Goal: Book appointment/travel/reservation

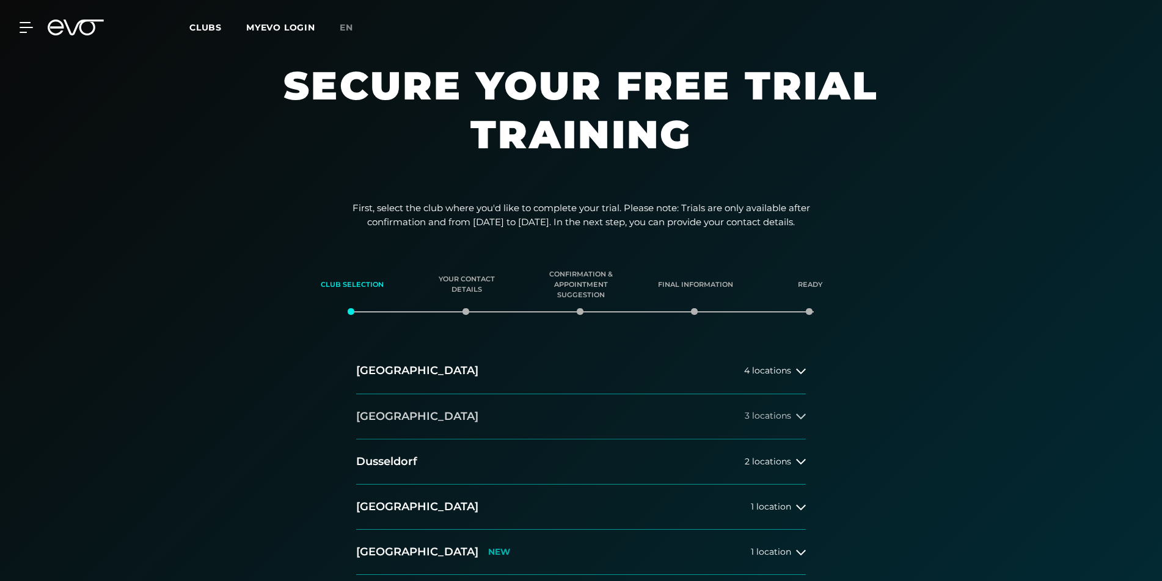
click at [396, 415] on button "[GEOGRAPHIC_DATA] 3 locations" at bounding box center [580, 417] width 449 height 45
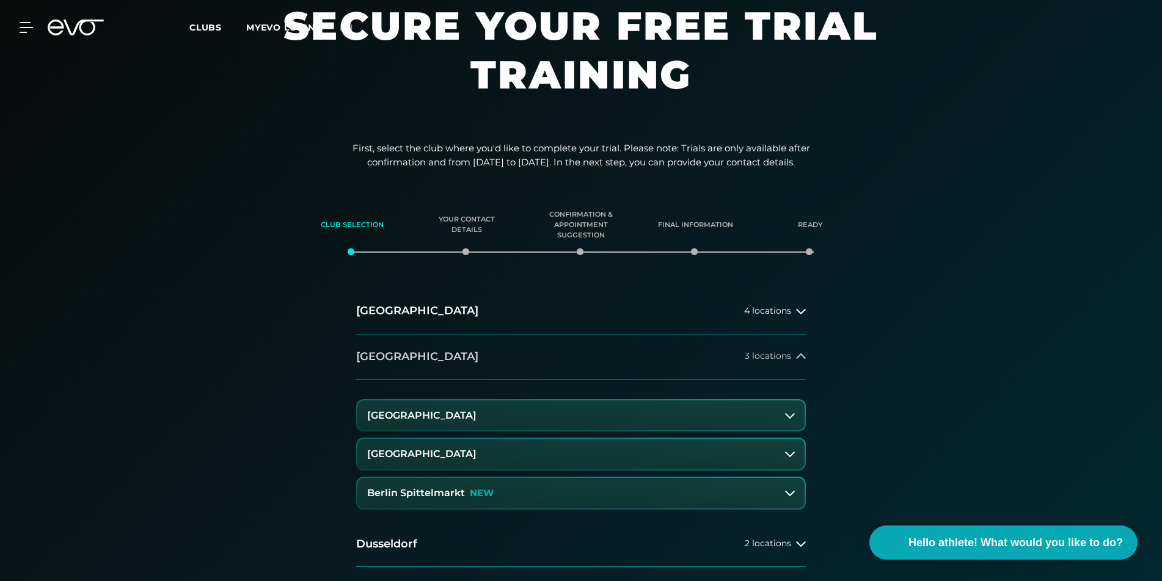
scroll to position [70, 0]
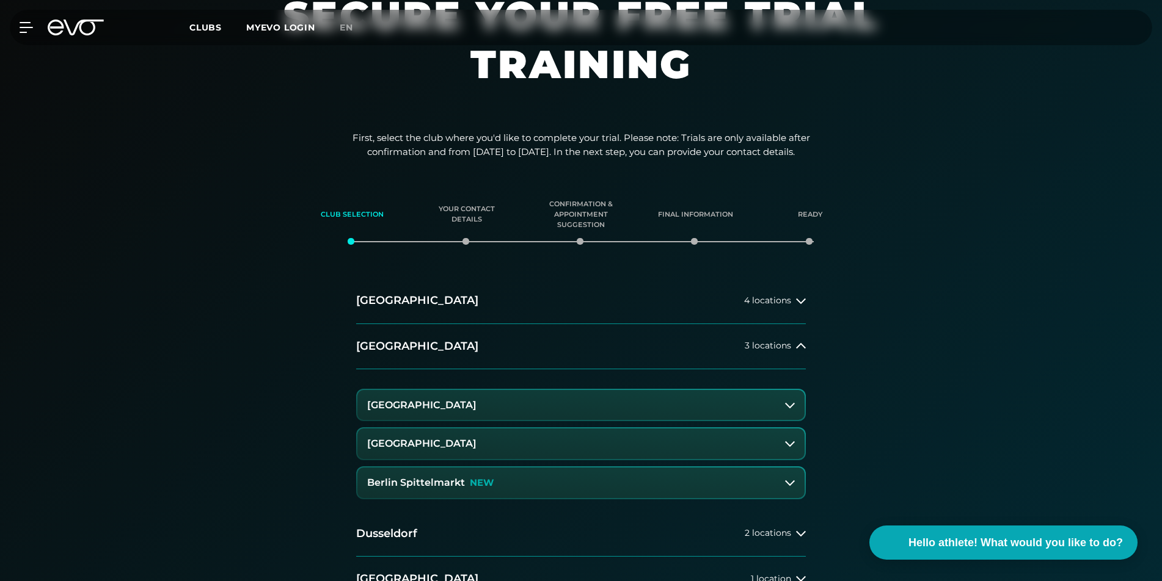
click at [440, 445] on font "[GEOGRAPHIC_DATA]" at bounding box center [421, 444] width 109 height 12
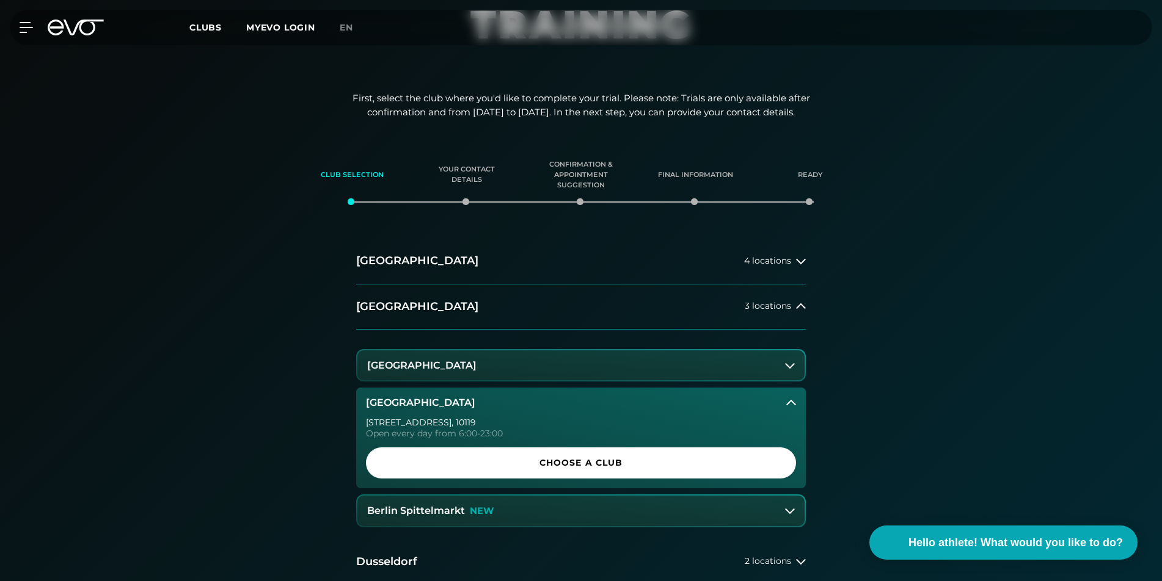
scroll to position [112, 0]
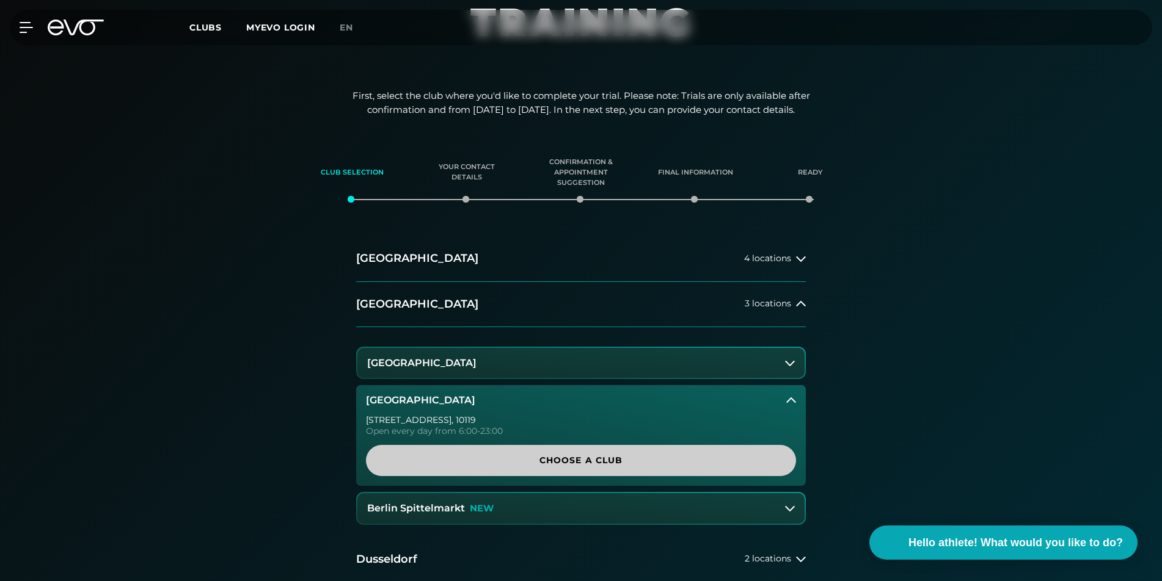
click at [586, 460] on font "Choose a club" at bounding box center [581, 460] width 84 height 11
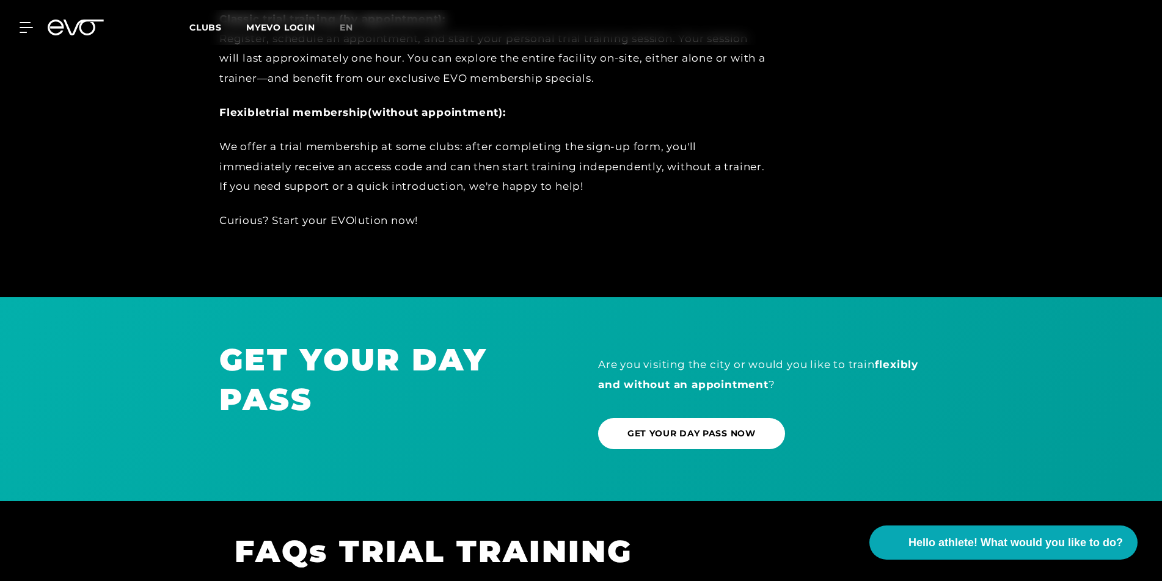
scroll to position [652, 0]
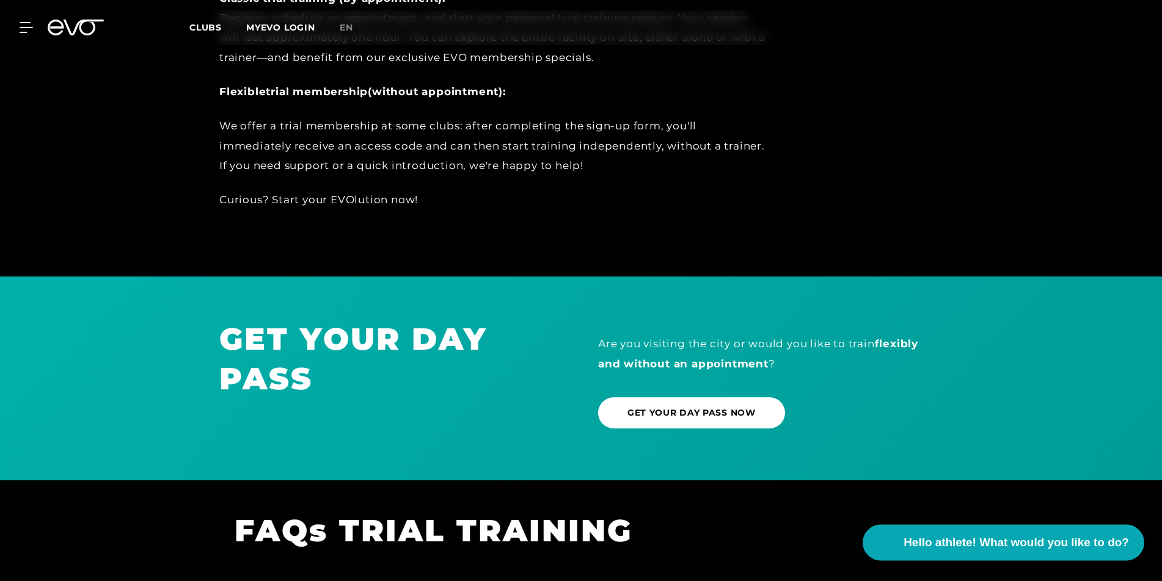
click at [974, 534] on span "Hello athlete! What would you like to do?" at bounding box center [1015, 542] width 225 height 17
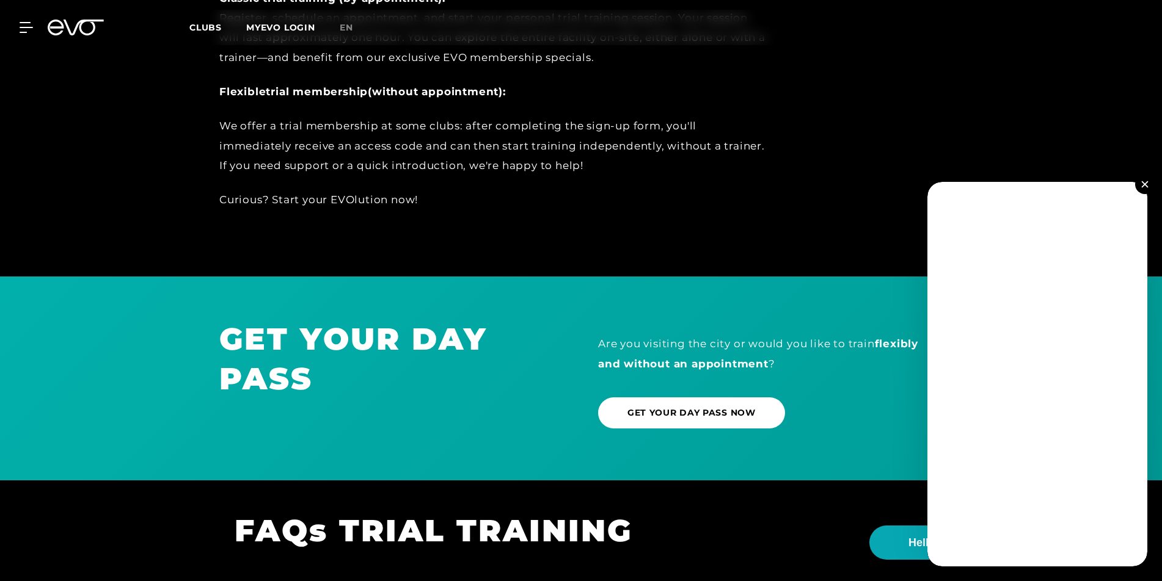
click at [1142, 186] on img at bounding box center [1144, 184] width 7 height 7
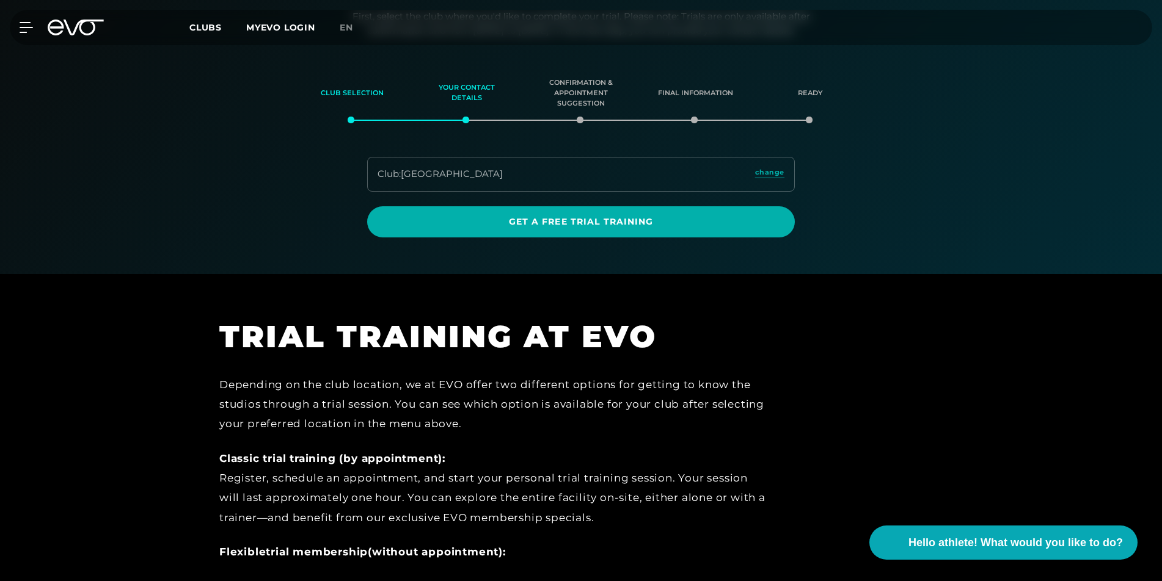
scroll to position [101, 0]
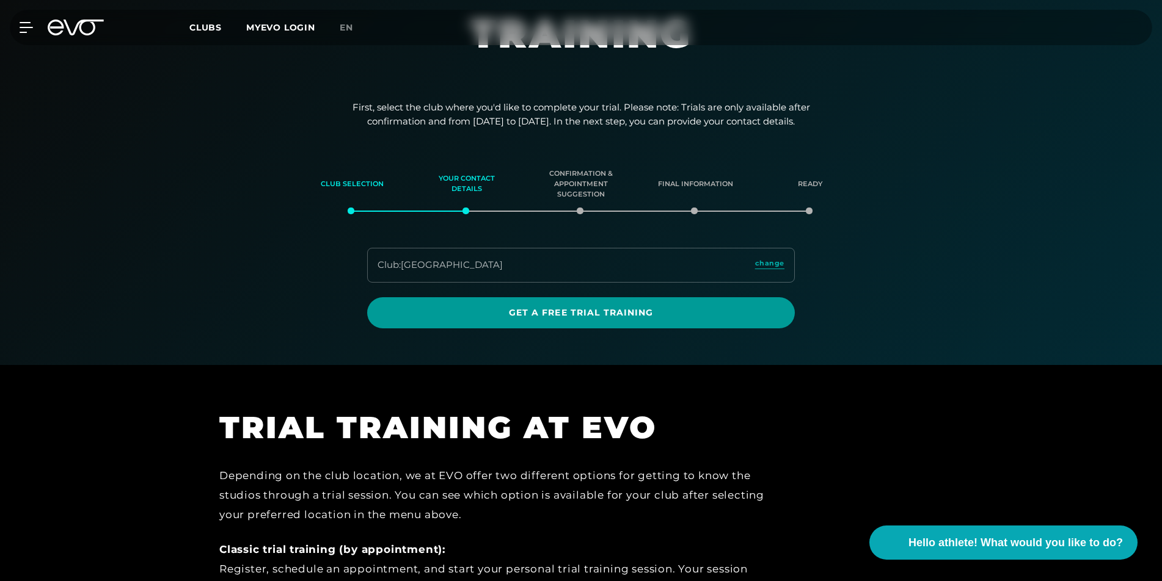
click at [546, 310] on font "Get a free trial training" at bounding box center [581, 312] width 145 height 11
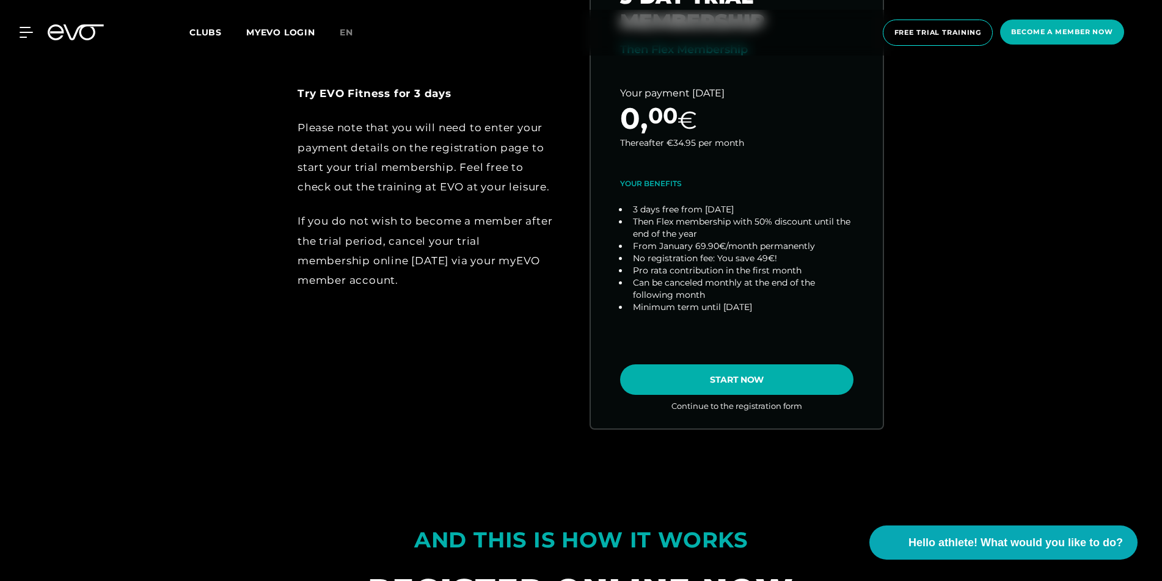
scroll to position [758, 0]
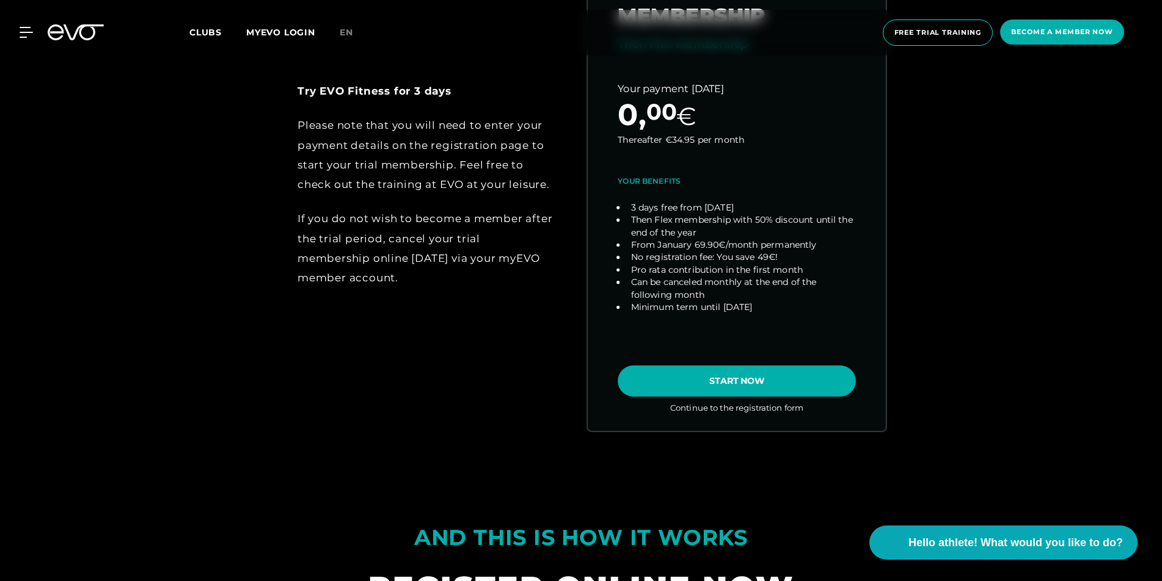
click at [740, 385] on link "choose plan" at bounding box center [736, 184] width 298 height 492
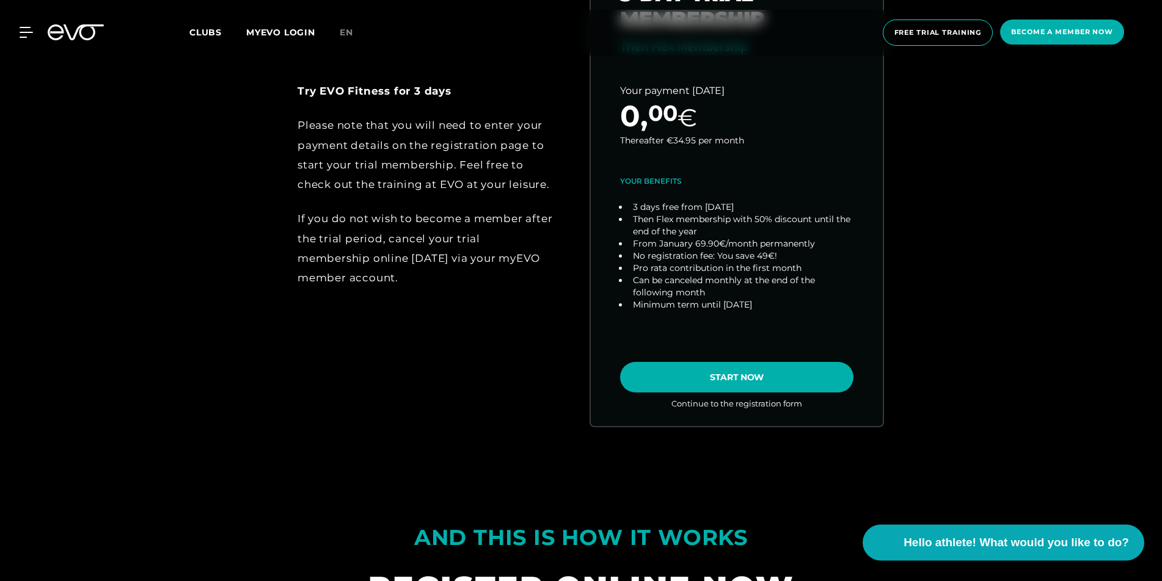
click at [993, 539] on font "Hello athlete! What would you like to do?" at bounding box center [1015, 542] width 225 height 13
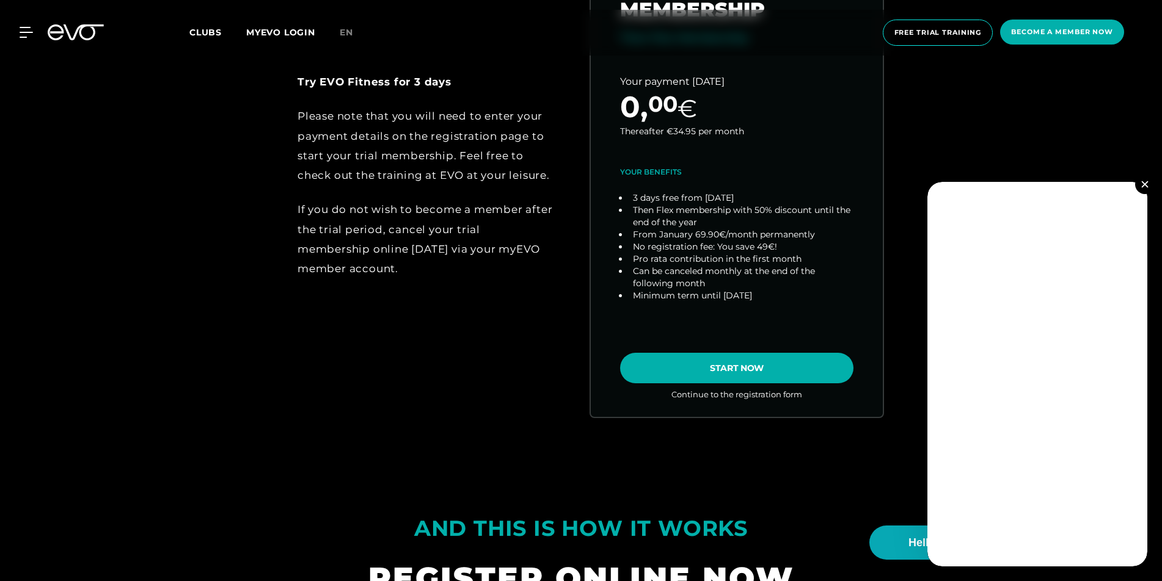
scroll to position [773, 0]
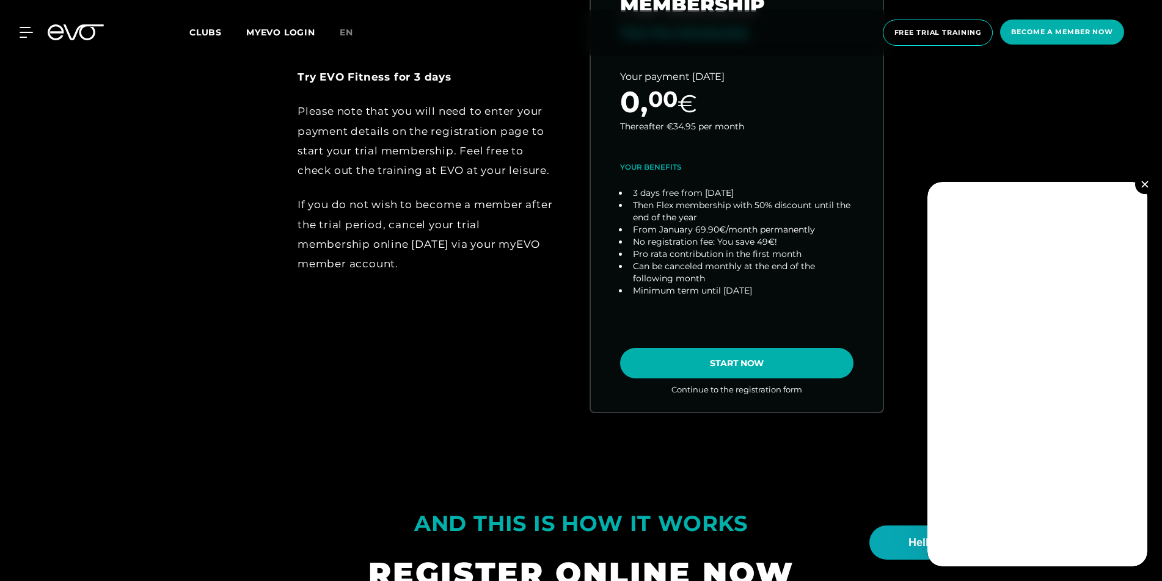
click at [1140, 180] on button at bounding box center [1145, 185] width 20 height 20
